Goal: Task Accomplishment & Management: Use online tool/utility

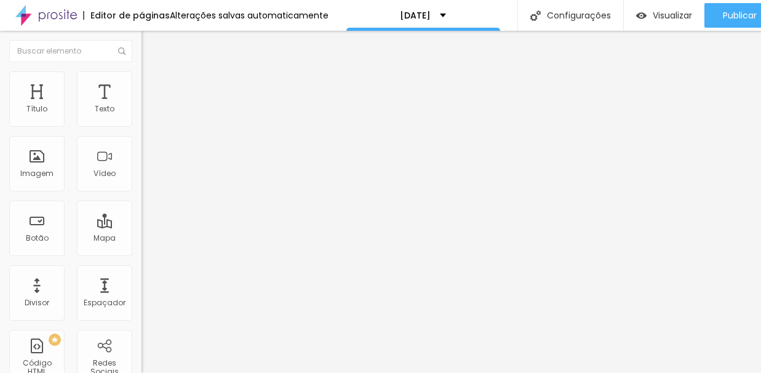
click at [142, 106] on span "Trocar imagem" at bounding box center [175, 100] width 67 height 10
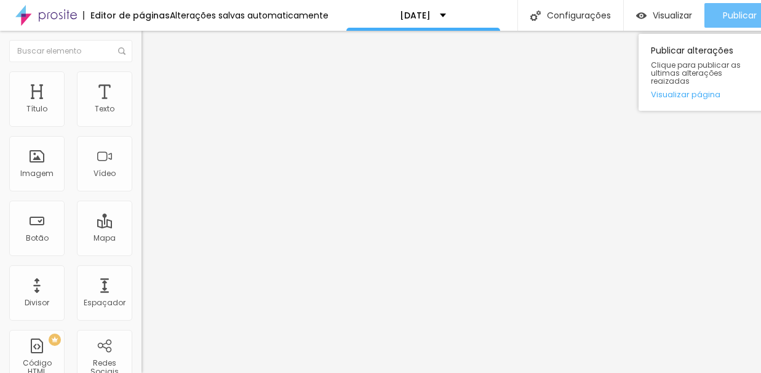
click at [732, 18] on span "Publicar" at bounding box center [740, 15] width 34 height 10
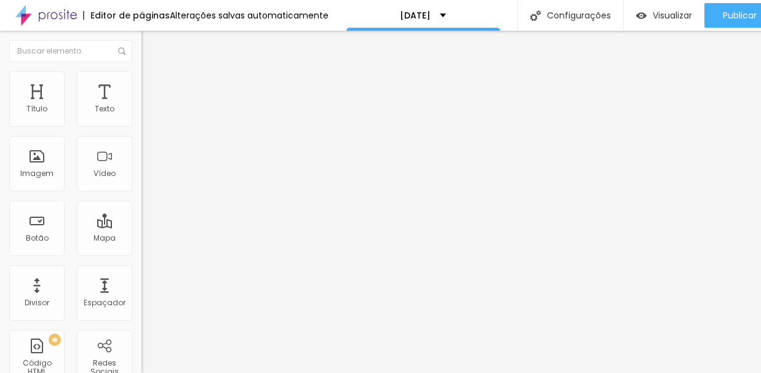
click at [54, 18] on img at bounding box center [46, 15] width 62 height 31
click at [151, 48] on img "button" at bounding box center [156, 45] width 10 height 10
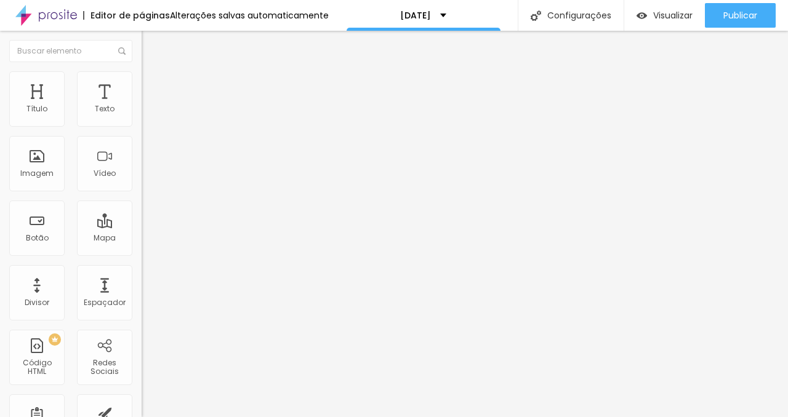
click at [151, 44] on img "button" at bounding box center [156, 45] width 10 height 10
click at [31, 182] on div "Imagem" at bounding box center [36, 163] width 55 height 55
click at [43, 170] on div "Imagem" at bounding box center [36, 173] width 33 height 9
click at [142, 84] on li "Avançado" at bounding box center [213, 90] width 142 height 12
click at [217, 372] on div at bounding box center [394, 425] width 788 height 0
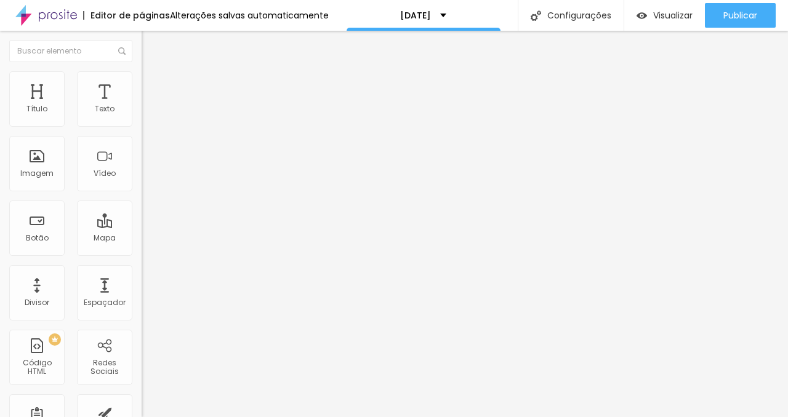
click at [142, 72] on li "Estilo" at bounding box center [213, 77] width 142 height 12
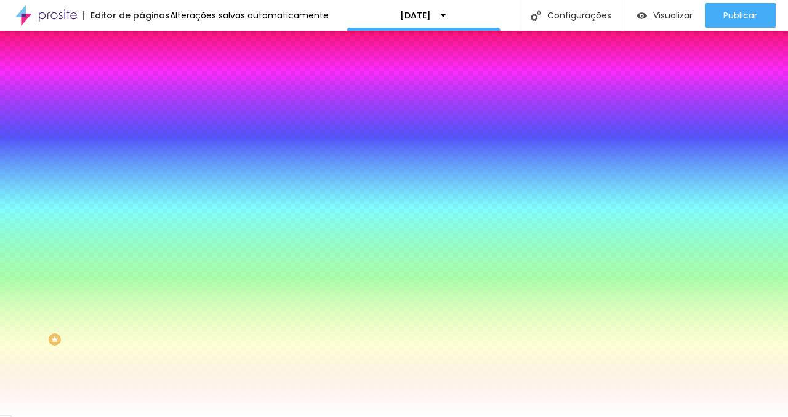
click at [142, 70] on img at bounding box center [147, 64] width 11 height 11
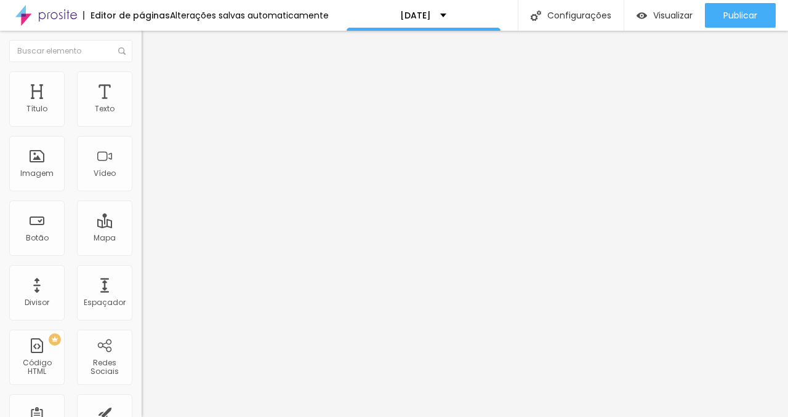
click at [151, 40] on img "button" at bounding box center [156, 45] width 10 height 10
click at [45, 182] on div "Imagem" at bounding box center [36, 163] width 55 height 55
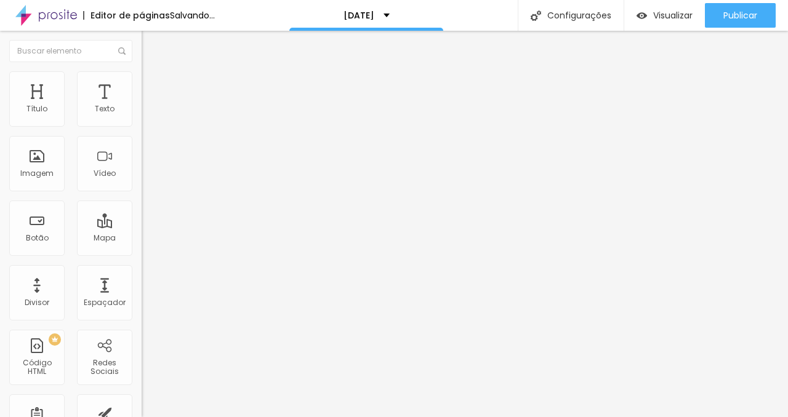
click at [142, 106] on span "Adicionar imagem" at bounding box center [181, 100] width 79 height 10
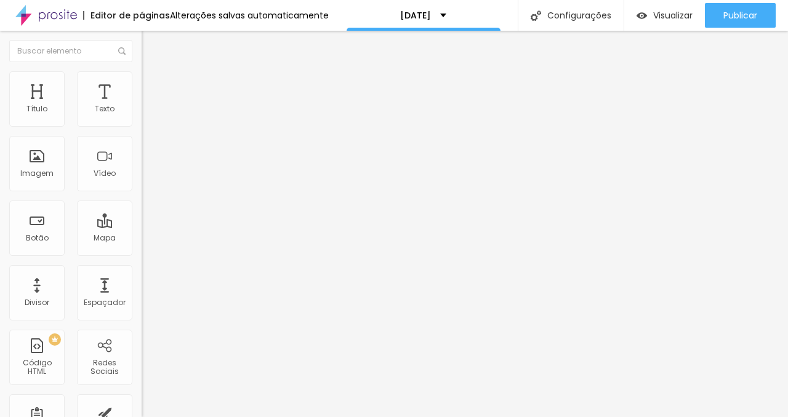
click at [252, 372] on div at bounding box center [394, 425] width 788 height 0
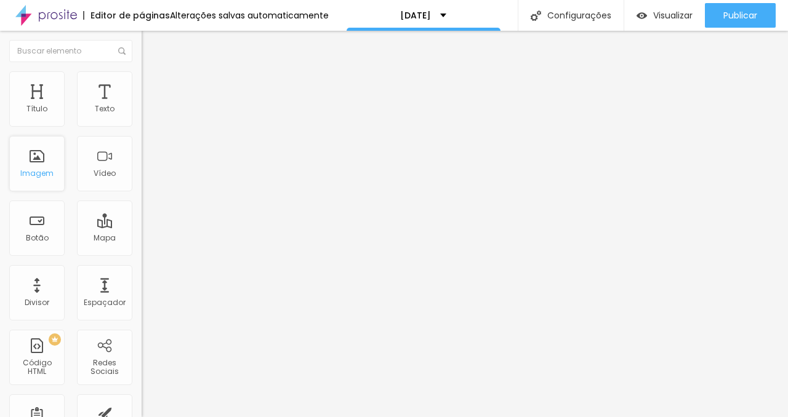
click at [40, 164] on div "Imagem" at bounding box center [36, 163] width 55 height 55
click at [142, 106] on span "Adicionar imagem" at bounding box center [181, 100] width 79 height 10
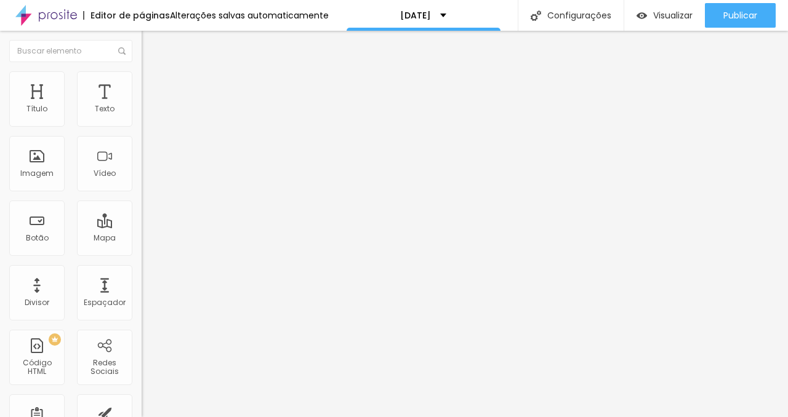
click at [142, 106] on span "Adicionar imagem" at bounding box center [181, 100] width 79 height 10
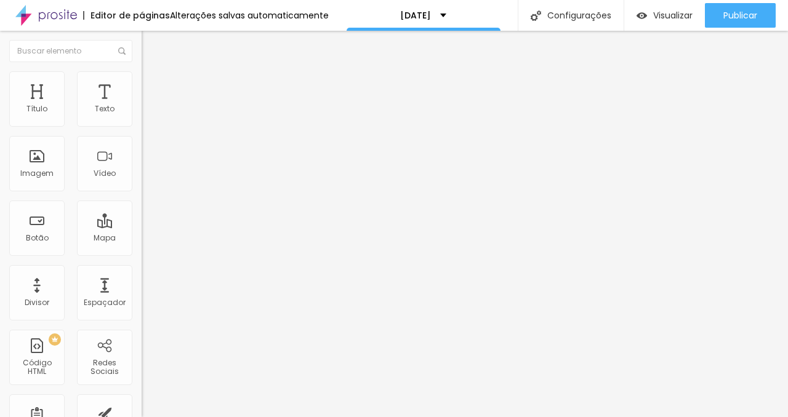
click at [142, 106] on span "Adicionar imagem" at bounding box center [181, 100] width 79 height 10
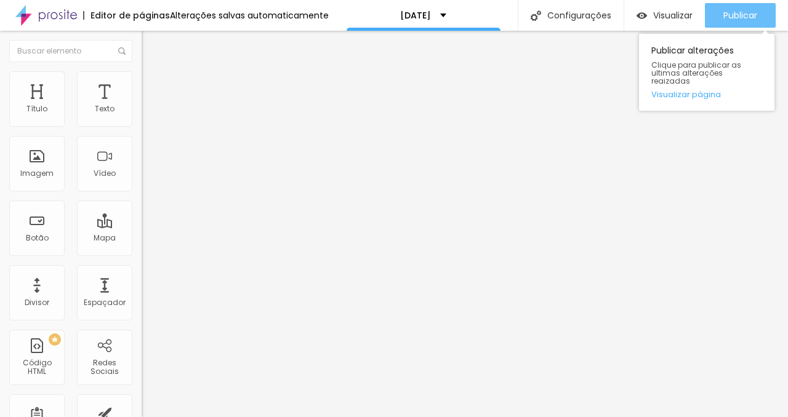
click at [754, 12] on span "Publicar" at bounding box center [740, 15] width 34 height 10
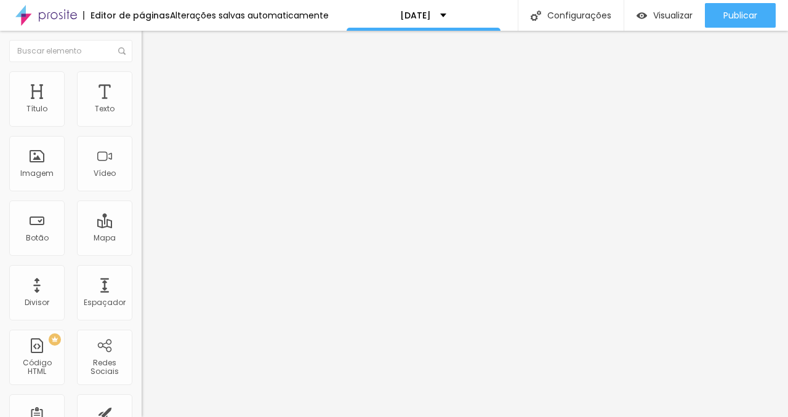
click at [153, 85] on span "Estilo" at bounding box center [162, 79] width 19 height 10
type input "58"
type input "61"
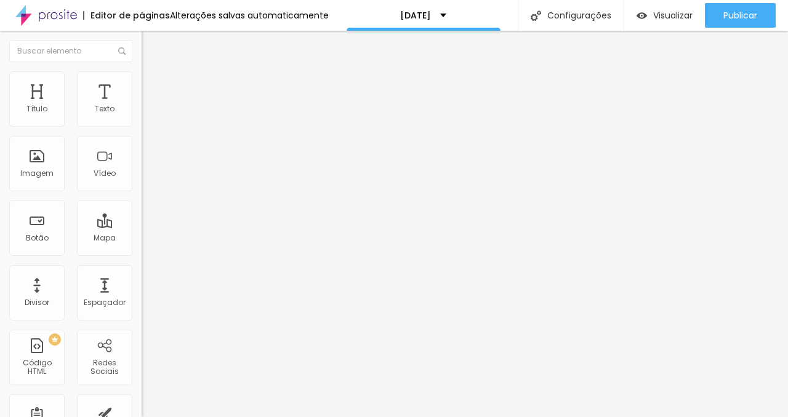
type input "62"
type input "63"
type input "64"
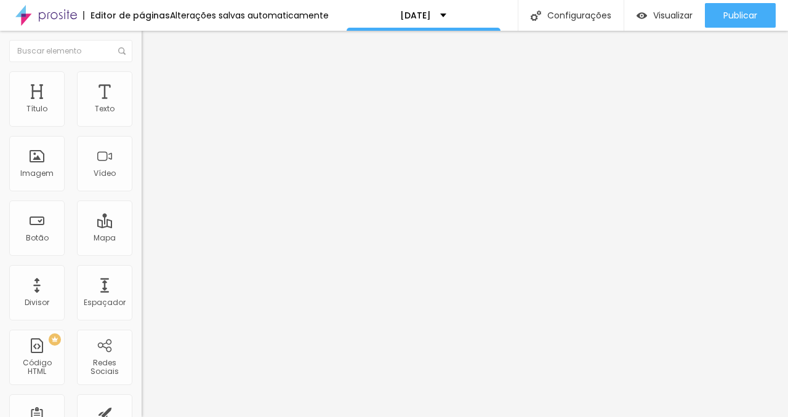
type input "64"
type input "65"
type input "66"
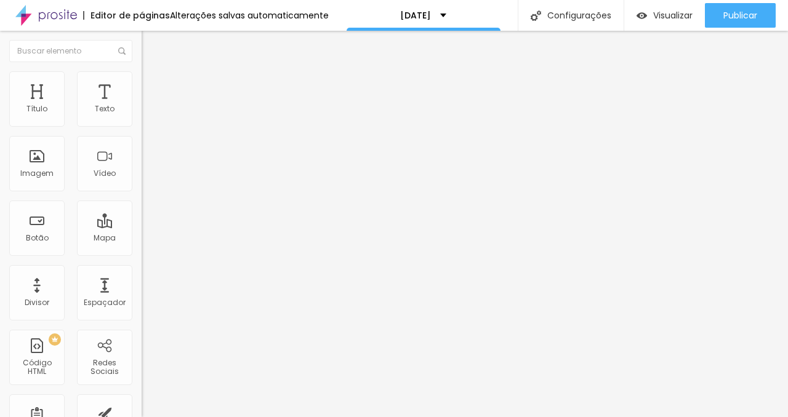
type input "67"
type input "68"
type input "69"
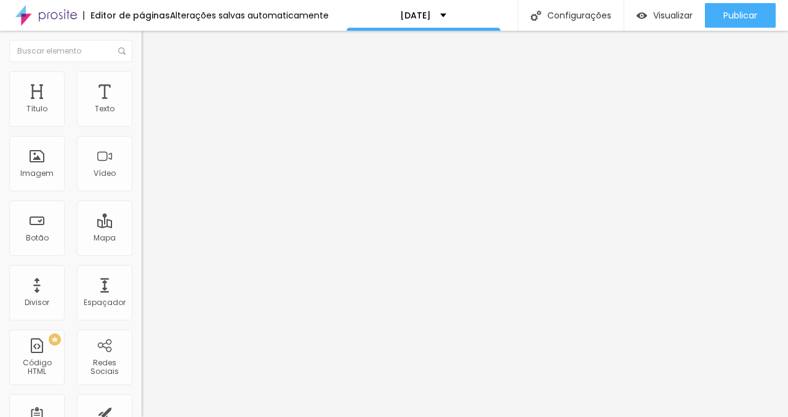
type input "69"
type input "71"
type input "72"
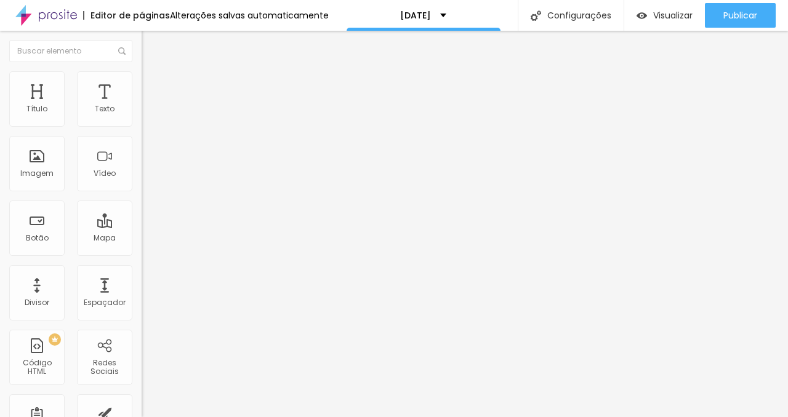
type input "73"
type input "74"
type input "75"
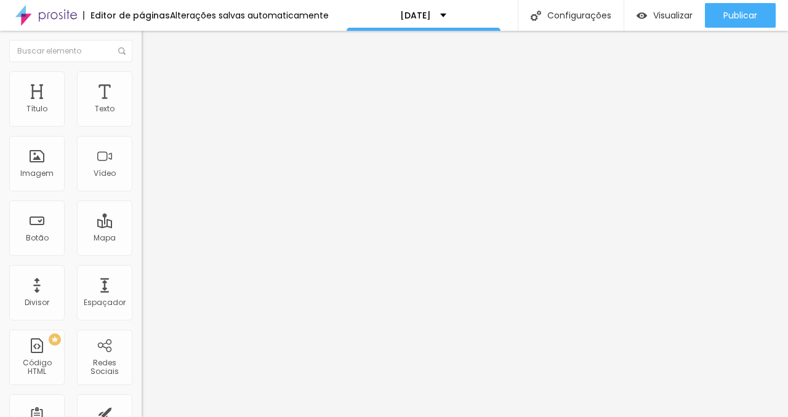
type input "75"
type input "76"
type input "77"
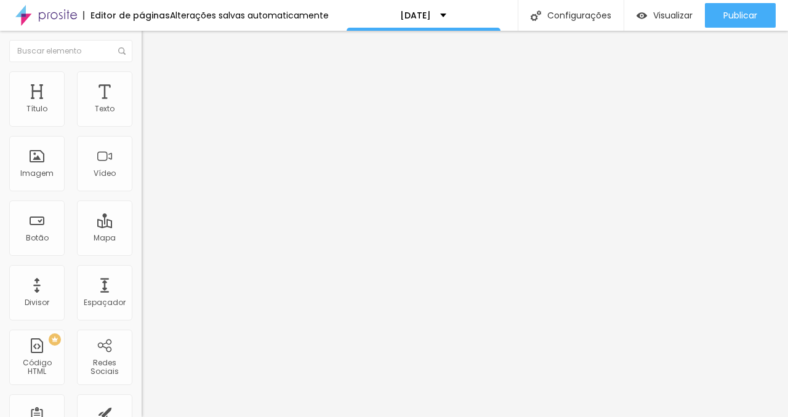
type input "78"
type input "79"
type input "81"
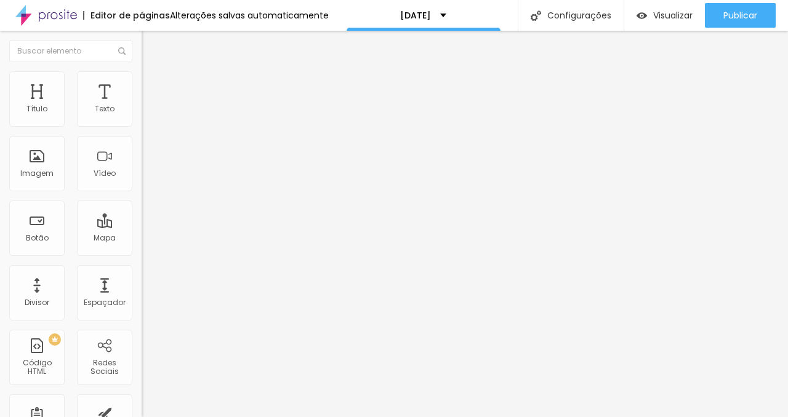
type input "81"
type input "83"
type input "86"
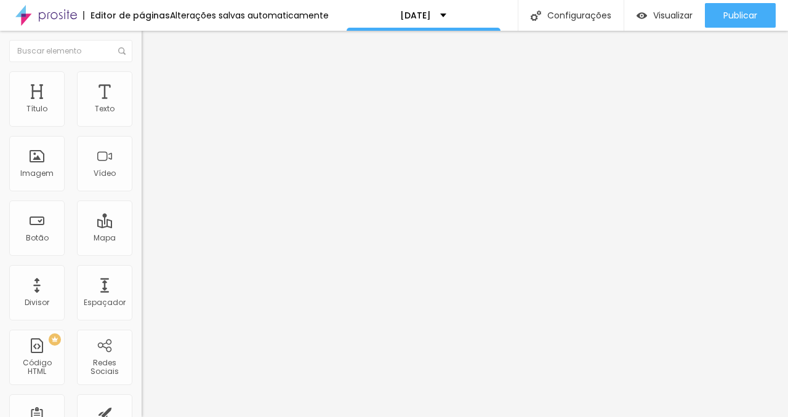
type input "89"
type input "92"
type input "94"
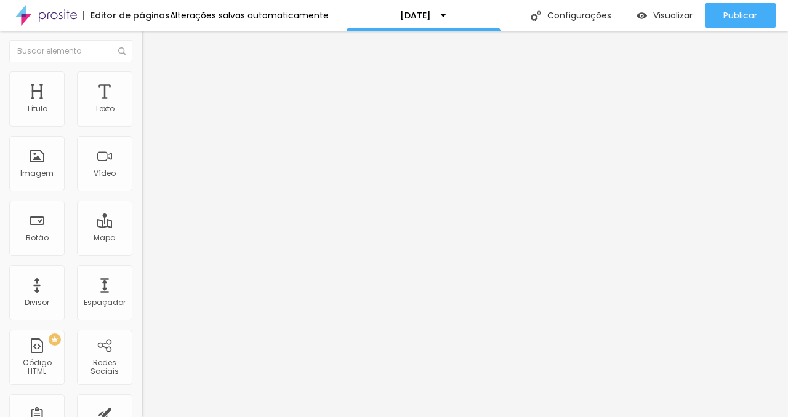
type input "94"
type input "96"
type input "98"
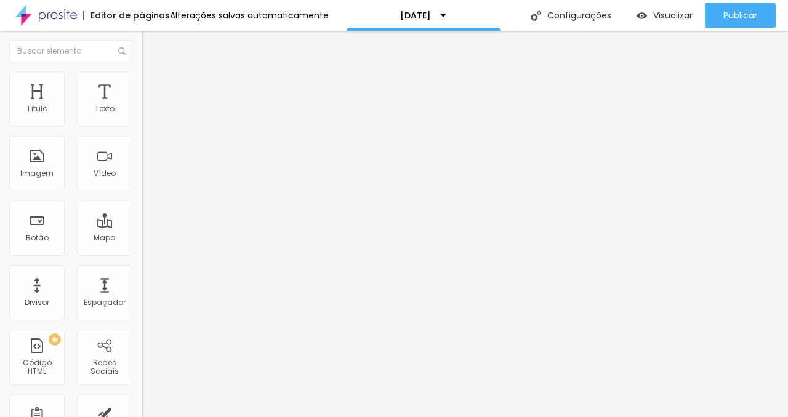
type input "100"
type input "103"
type input "105"
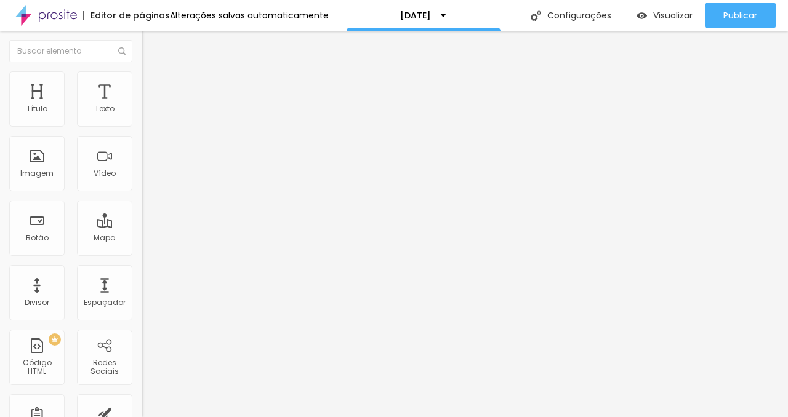
type input "105"
type input "109"
type input "112"
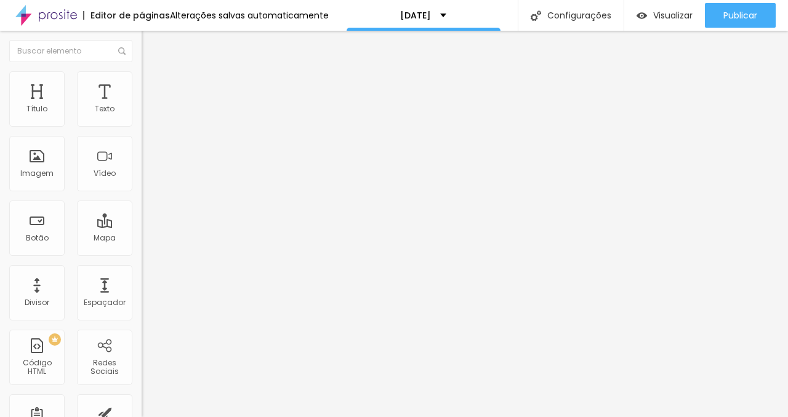
type input "114"
type input "117"
type input "119"
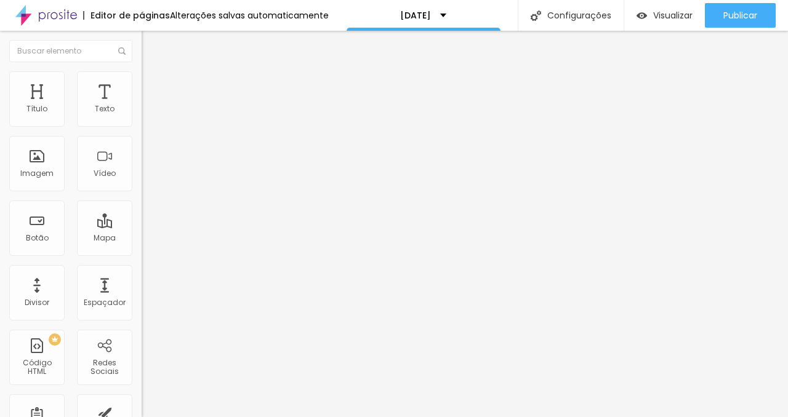
type input "119"
type input "121"
type input "123"
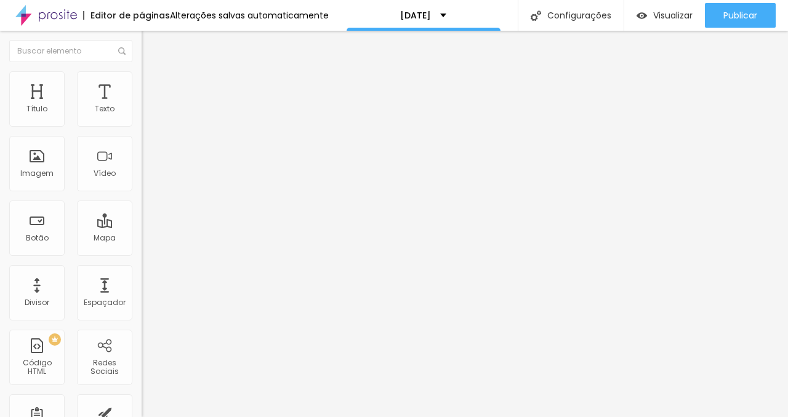
type input "125"
type input "127"
type input "128"
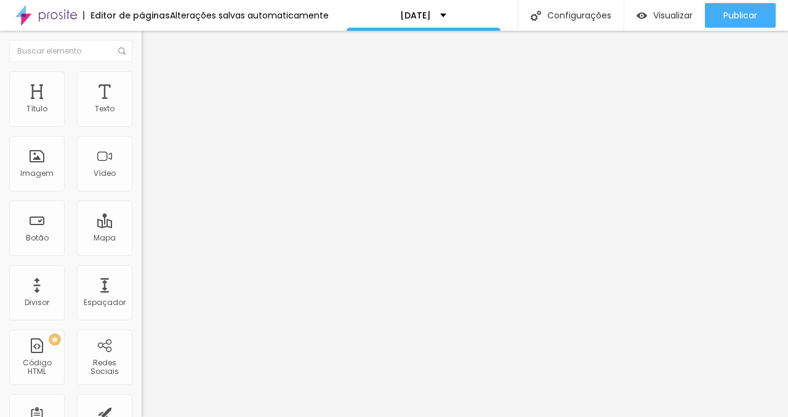
type input "128"
type input "129"
type input "130"
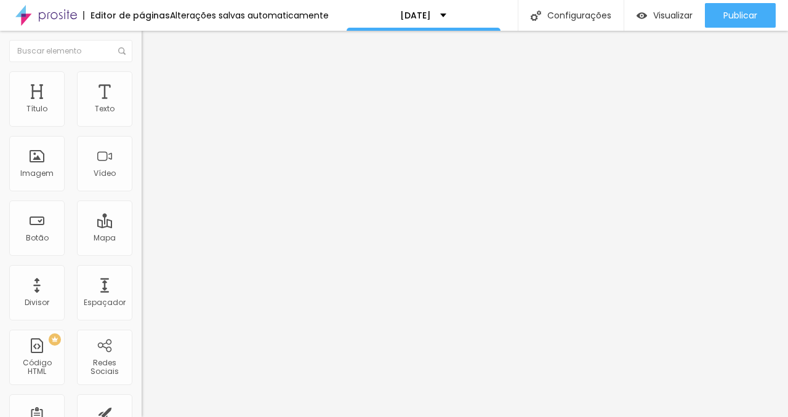
type input "131"
type input "133"
type input "137"
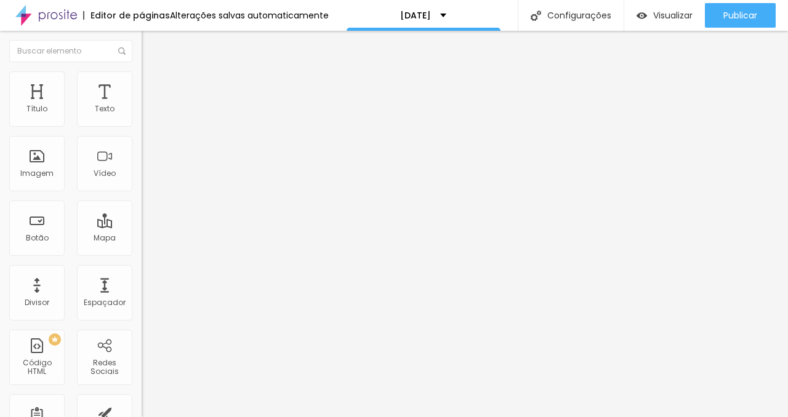
type input "137"
type input "143"
type input "150"
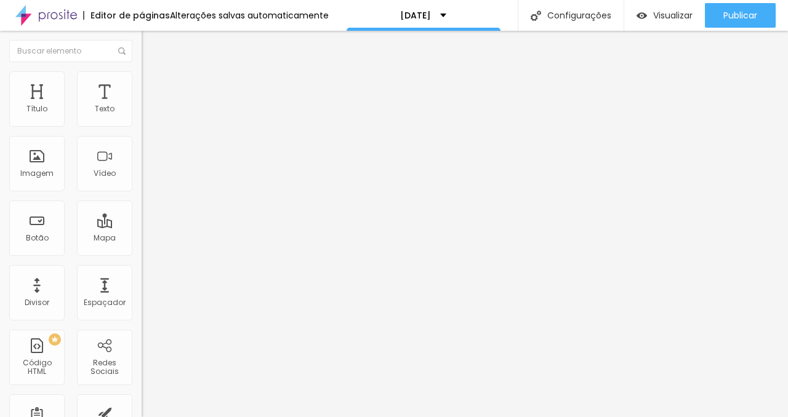
type input "157"
type input "163"
type input "168"
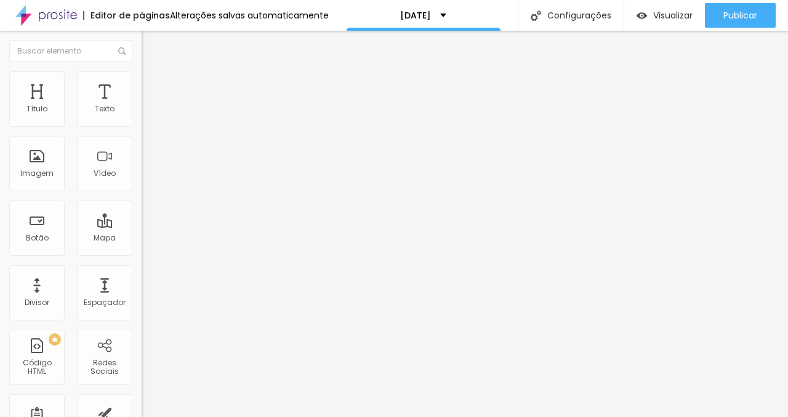
type input "168"
type input "171"
type input "174"
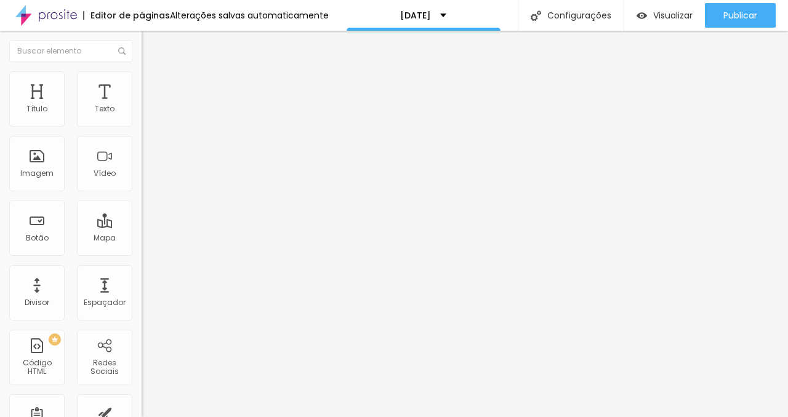
type input "176"
type input "177"
type input "179"
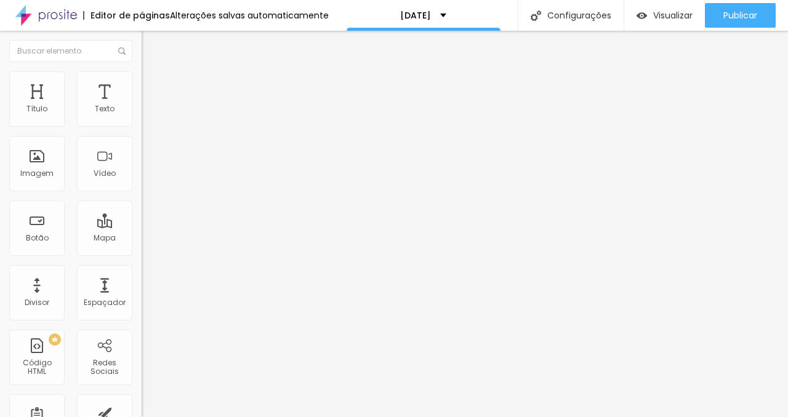
type input "179"
type input "181"
type input "183"
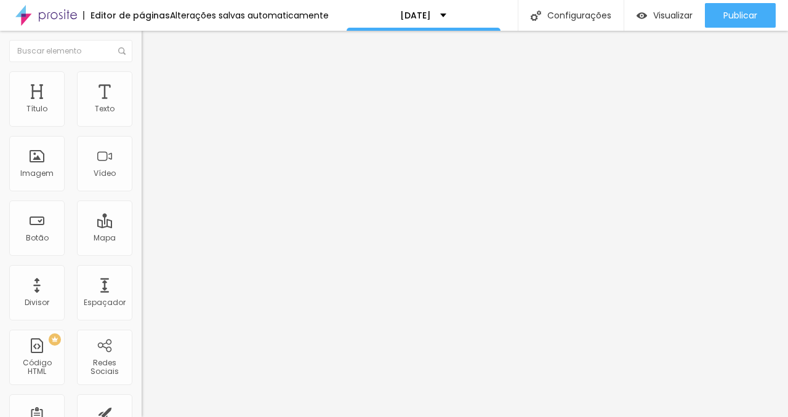
type input "186"
type input "189"
type input "192"
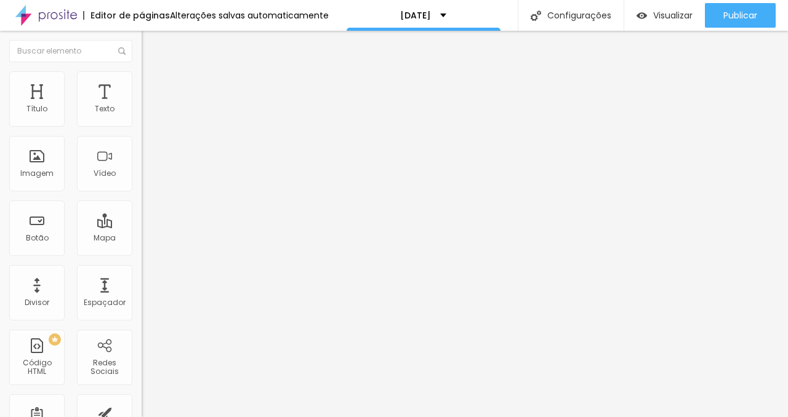
type input "192"
type input "195"
type input "198"
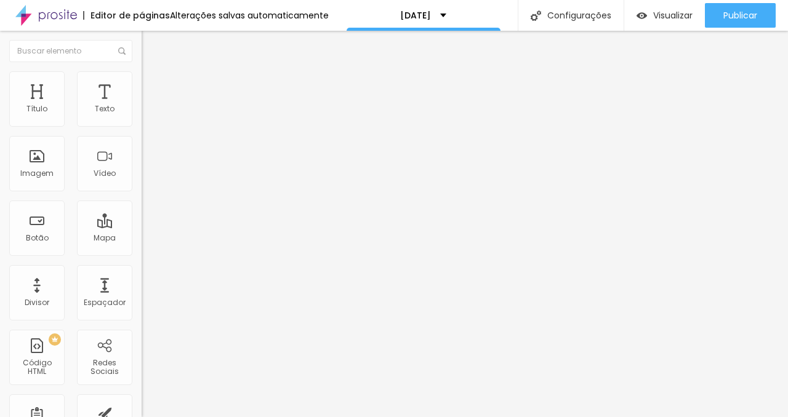
type input "200"
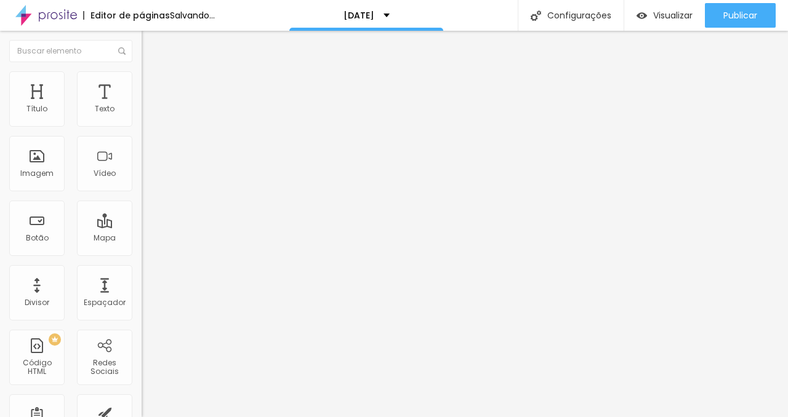
type input "196"
type input "169"
type input "161"
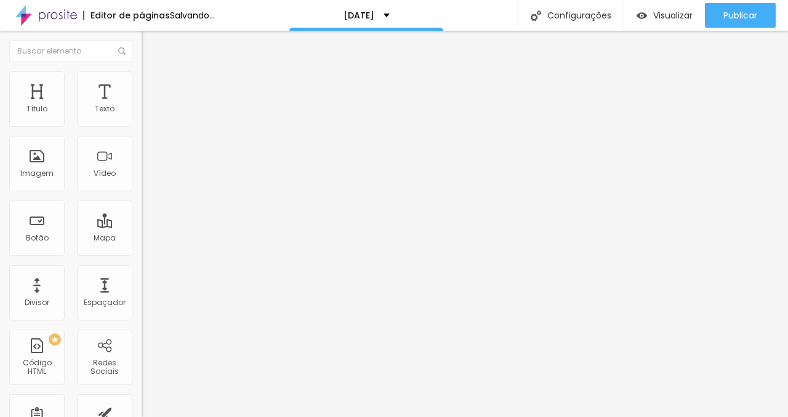
type input "161"
type input "153"
type input "145"
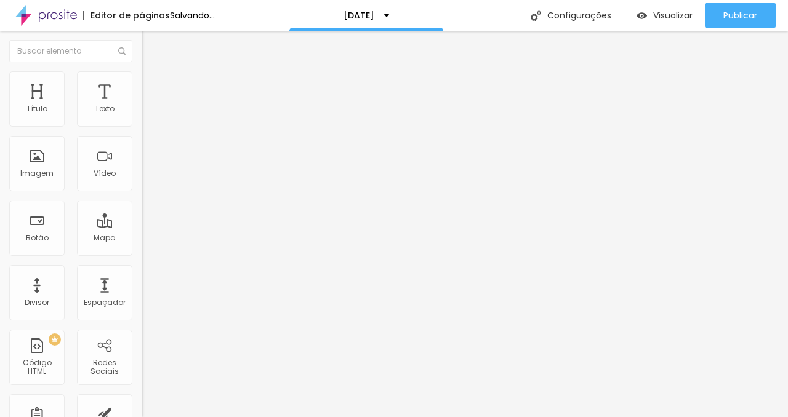
type input "138"
type input "132"
type input "126"
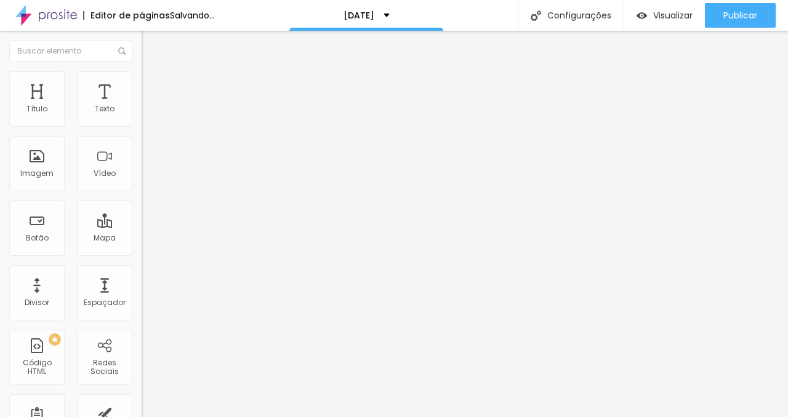
type input "126"
type input "121"
type input "116"
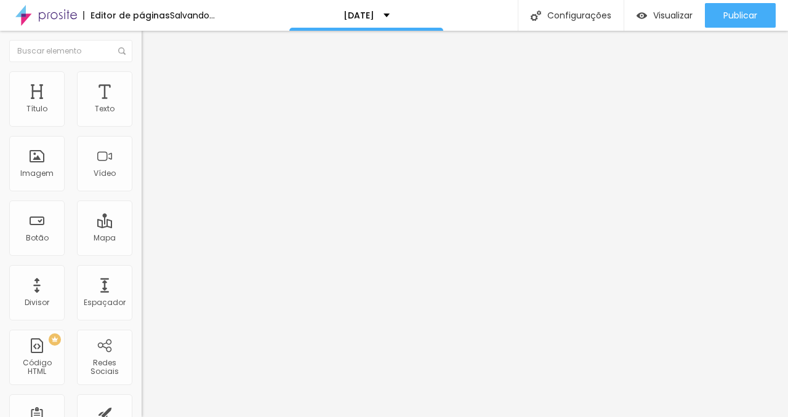
type input "112"
type input "107"
type input "103"
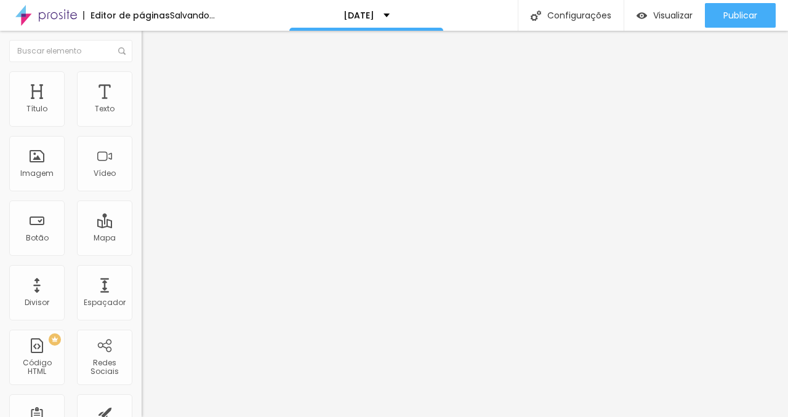
type input "103"
type input "99"
type input "97"
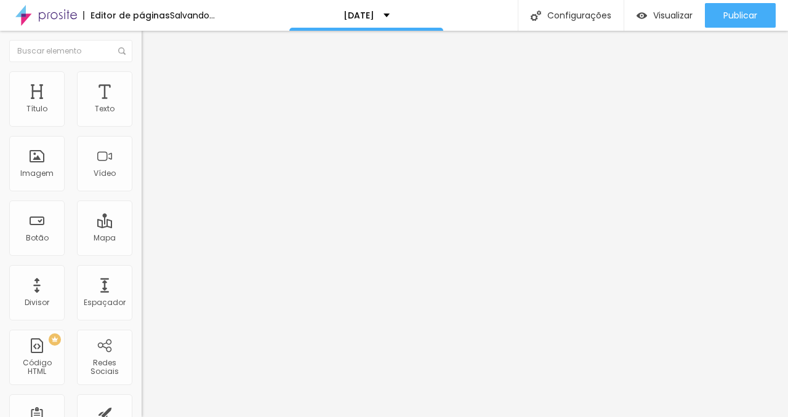
type input "94"
type input "92"
type input "90"
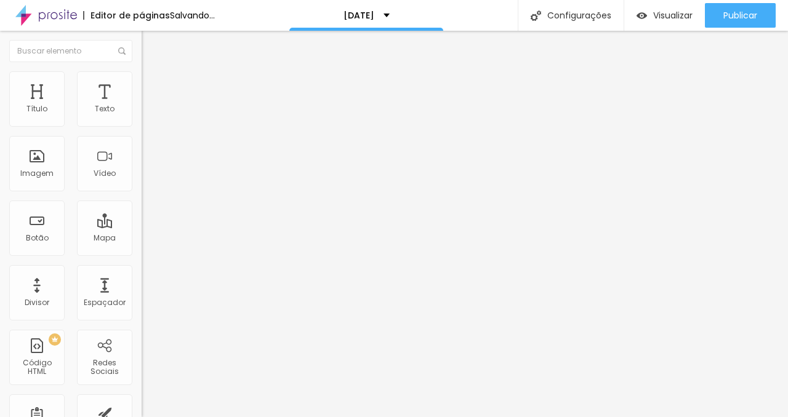
type input "90"
type input "83"
type input "79"
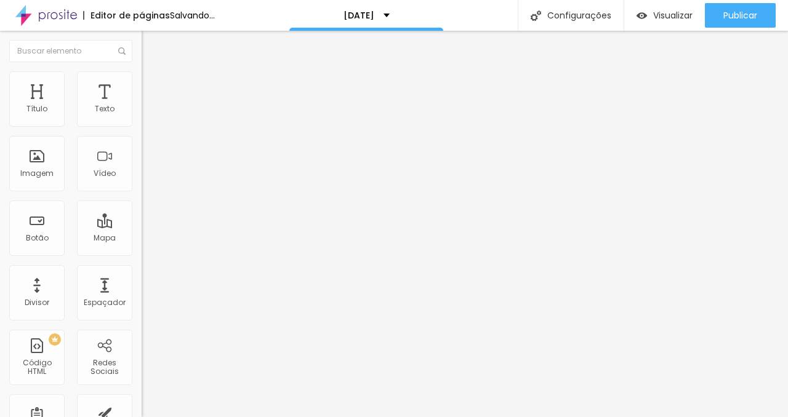
type input "75"
type input "71"
type input "68"
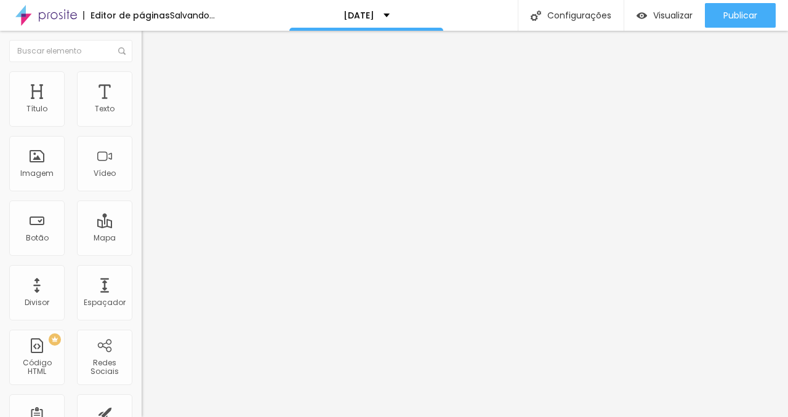
type input "68"
type input "66"
type input "65"
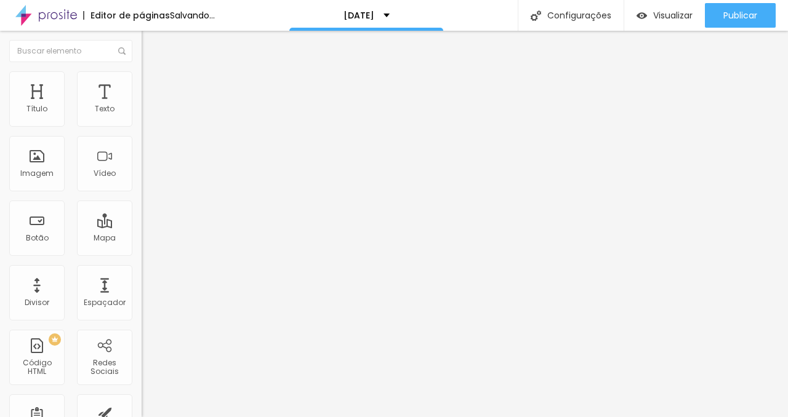
type input "64"
type input "63"
type input "61"
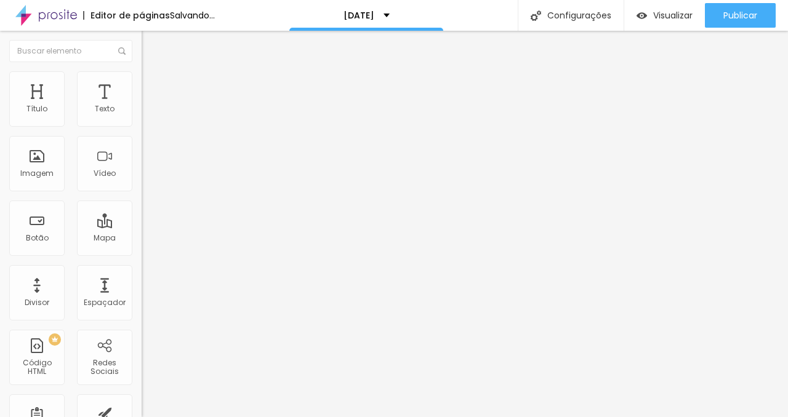
type input "61"
type input "58"
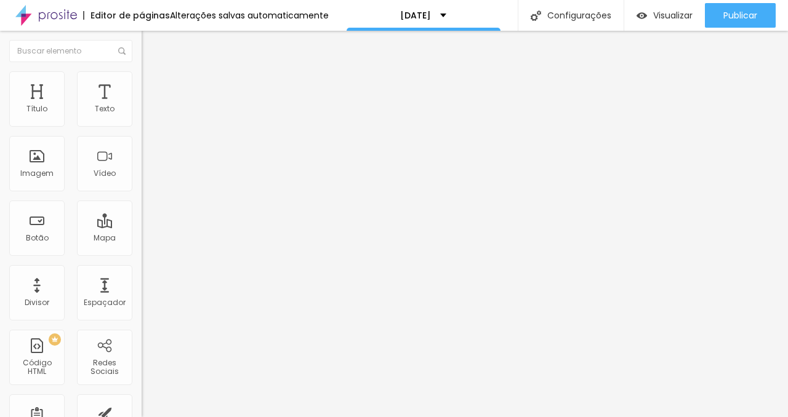
type input "55"
type input "52"
type input "49"
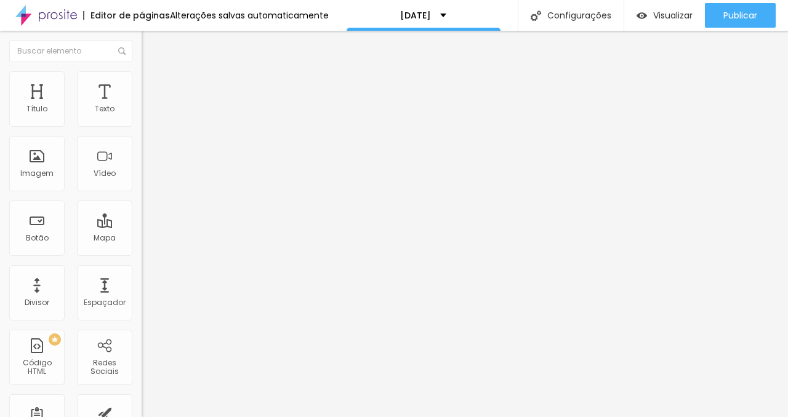
type input "49"
type input "46"
type input "45"
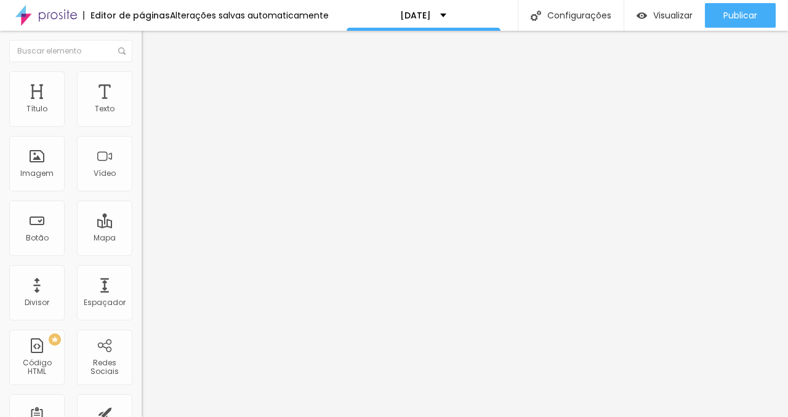
type input "43"
type input "41"
type input "40"
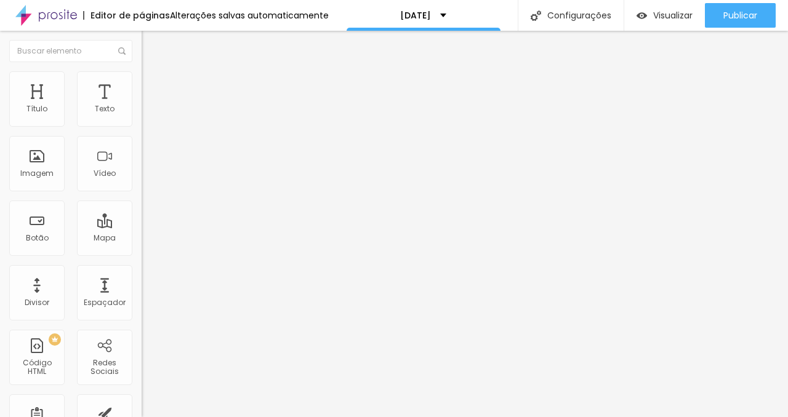
type input "40"
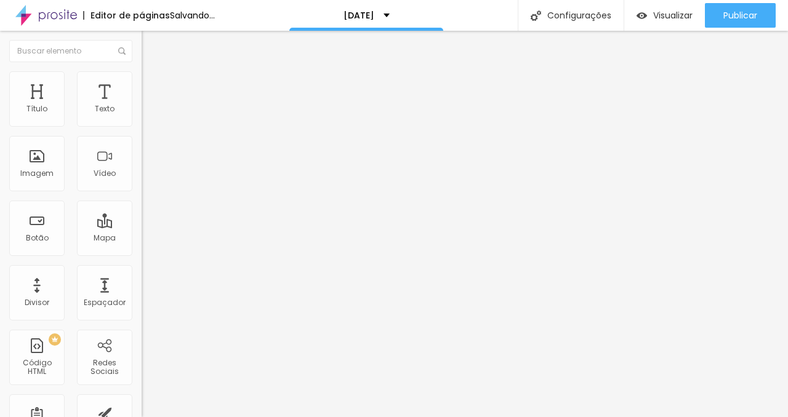
drag, startPoint x: 50, startPoint y: 154, endPoint x: 37, endPoint y: 166, distance: 17.4
click at [142, 167] on div "26 Borda arredondada" at bounding box center [213, 214] width 142 height 174
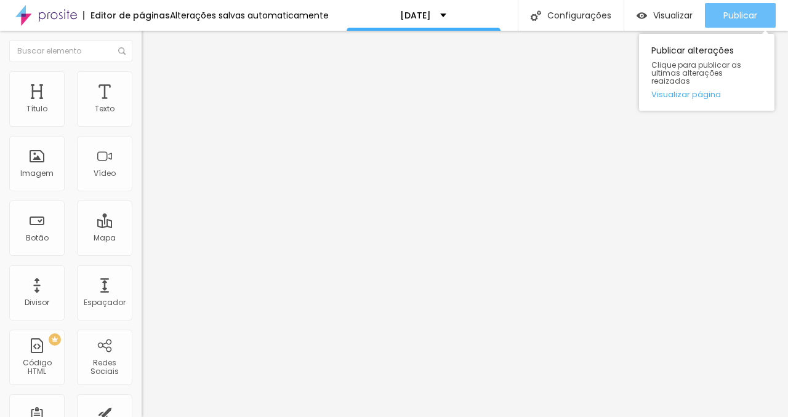
click at [725, 16] on span "Publicar" at bounding box center [740, 15] width 34 height 10
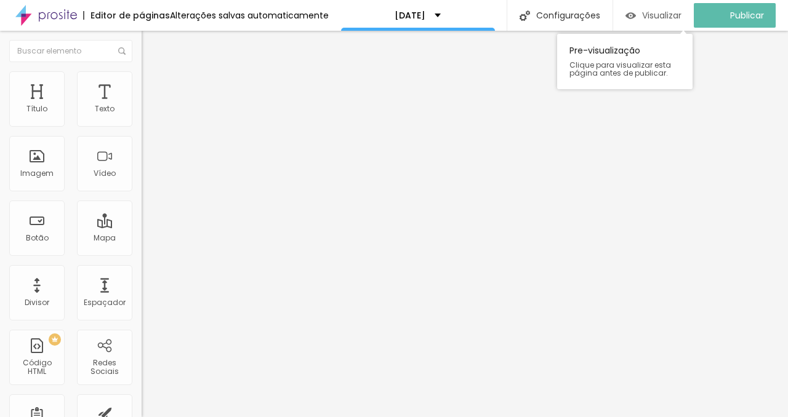
click at [666, 14] on span "Visualizar" at bounding box center [661, 15] width 39 height 10
